Goal: Find contact information: Find contact information

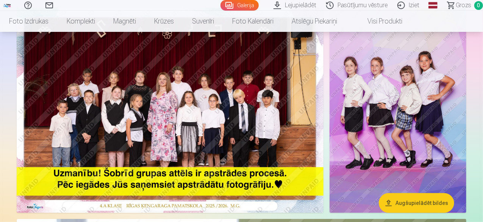
scroll to position [114, 0]
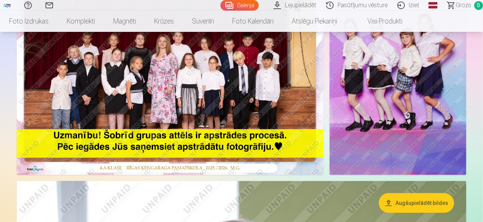
click at [177, 95] on img at bounding box center [170, 72] width 307 height 205
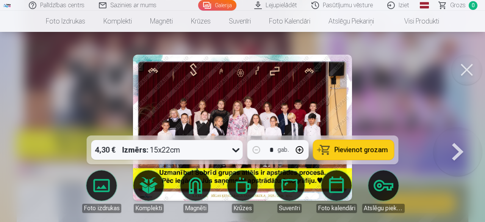
click at [259, 108] on img at bounding box center [242, 128] width 219 height 146
click at [469, 68] on button at bounding box center [467, 70] width 30 height 30
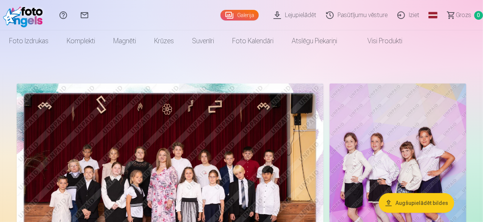
click at [95, 17] on link "Sazinies ar mums" at bounding box center [84, 15] width 21 height 30
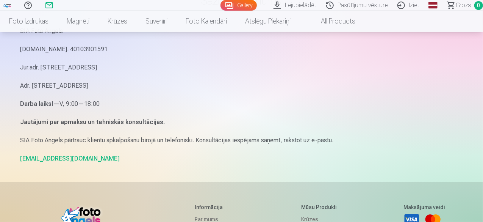
scroll to position [114, 0]
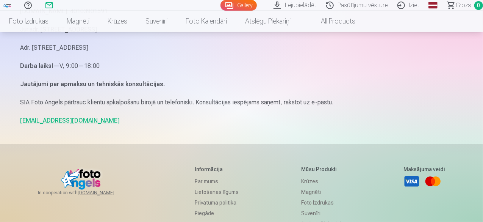
click at [41, 121] on link "info@fotoangels.lv" at bounding box center [70, 120] width 100 height 7
